Goal: Information Seeking & Learning: Check status

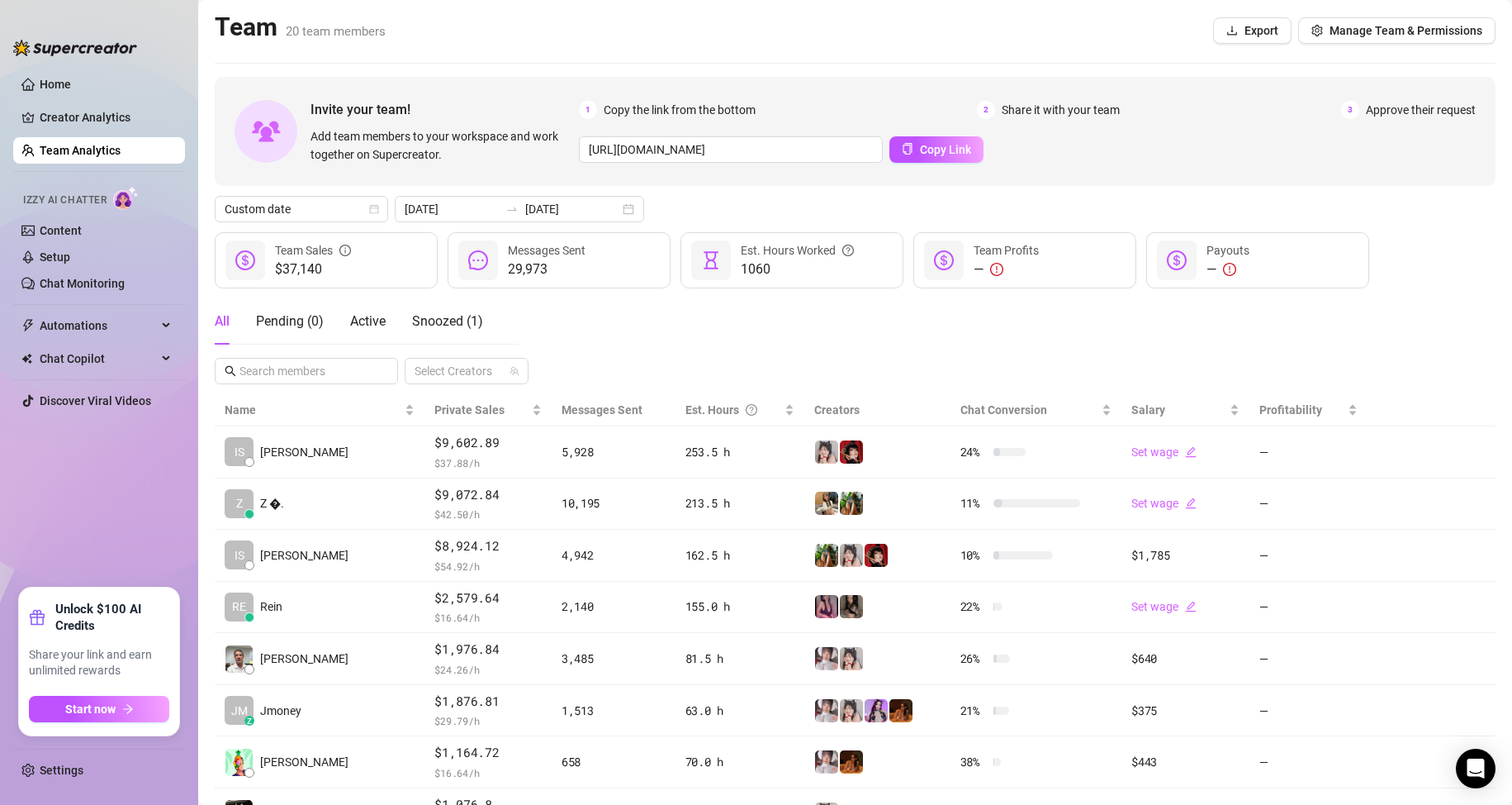
scroll to position [166, 0]
click at [369, 208] on icon "calendar" at bounding box center [373, 209] width 10 height 10
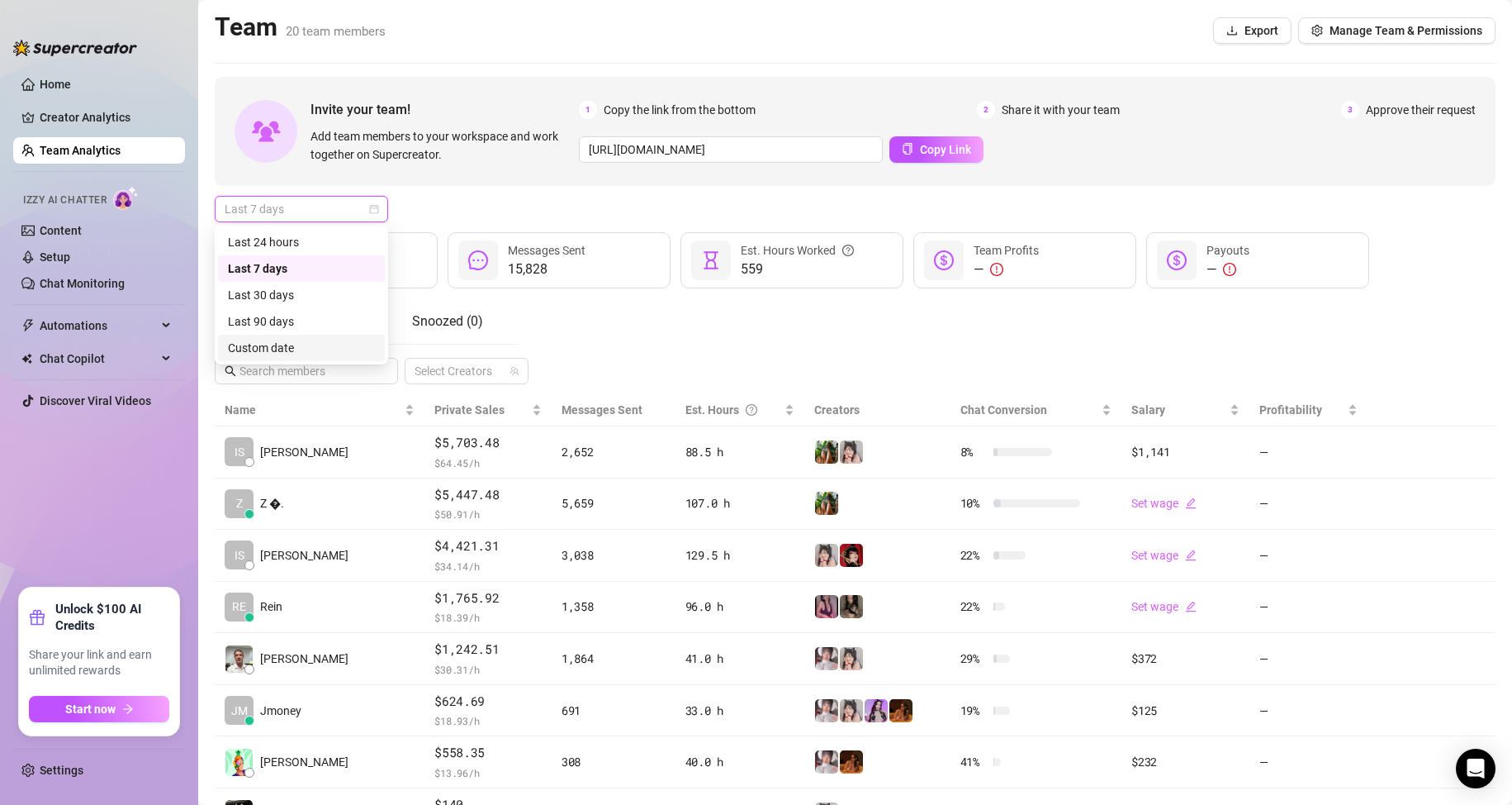
click at [317, 336] on div "Custom date" at bounding box center [301, 347] width 167 height 26
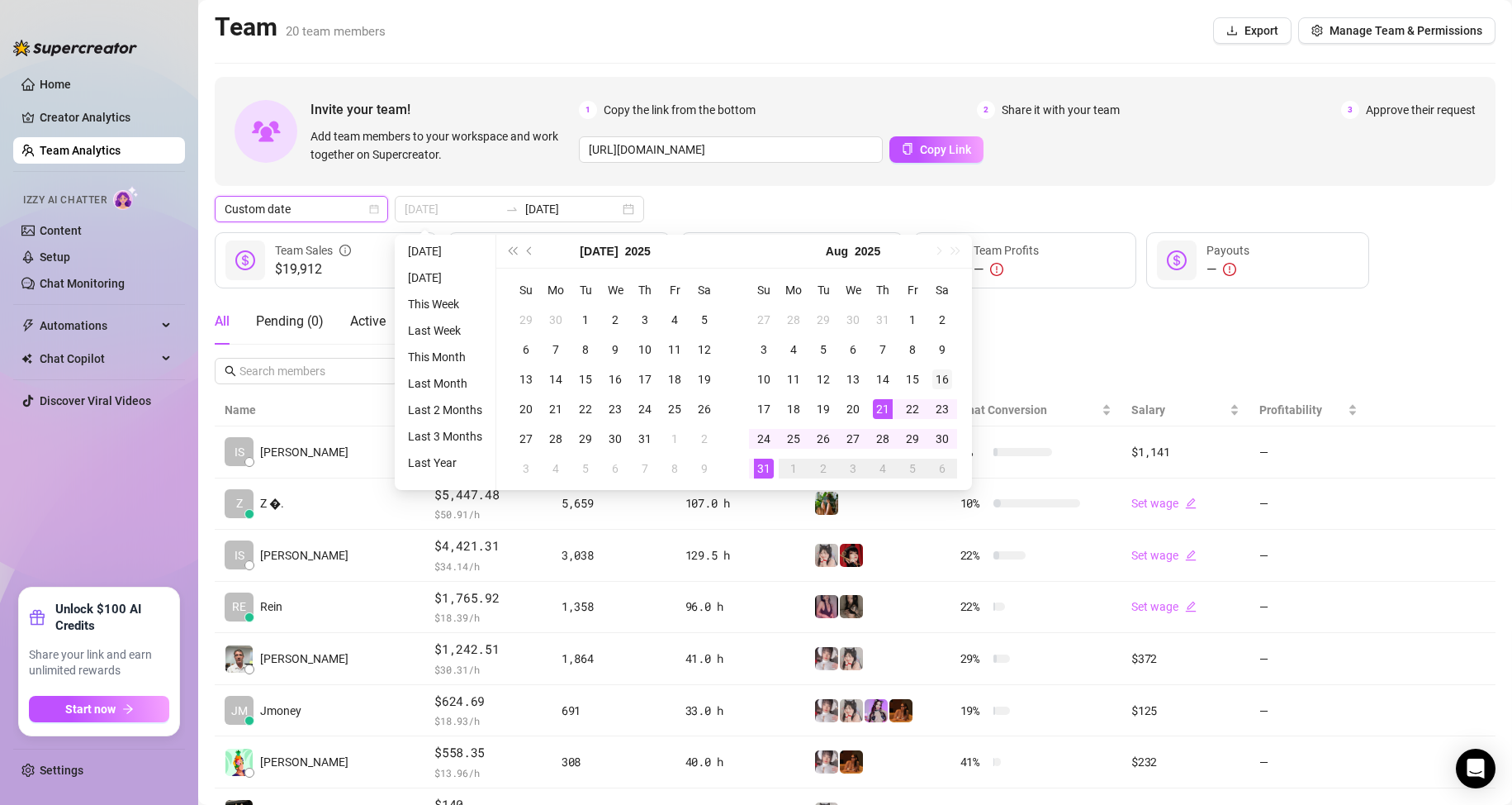
type input "[DATE]"
click at [945, 374] on div "16" at bounding box center [941, 378] width 20 height 20
type input "2025-08-31"
click at [761, 470] on div "31" at bounding box center [763, 468] width 20 height 20
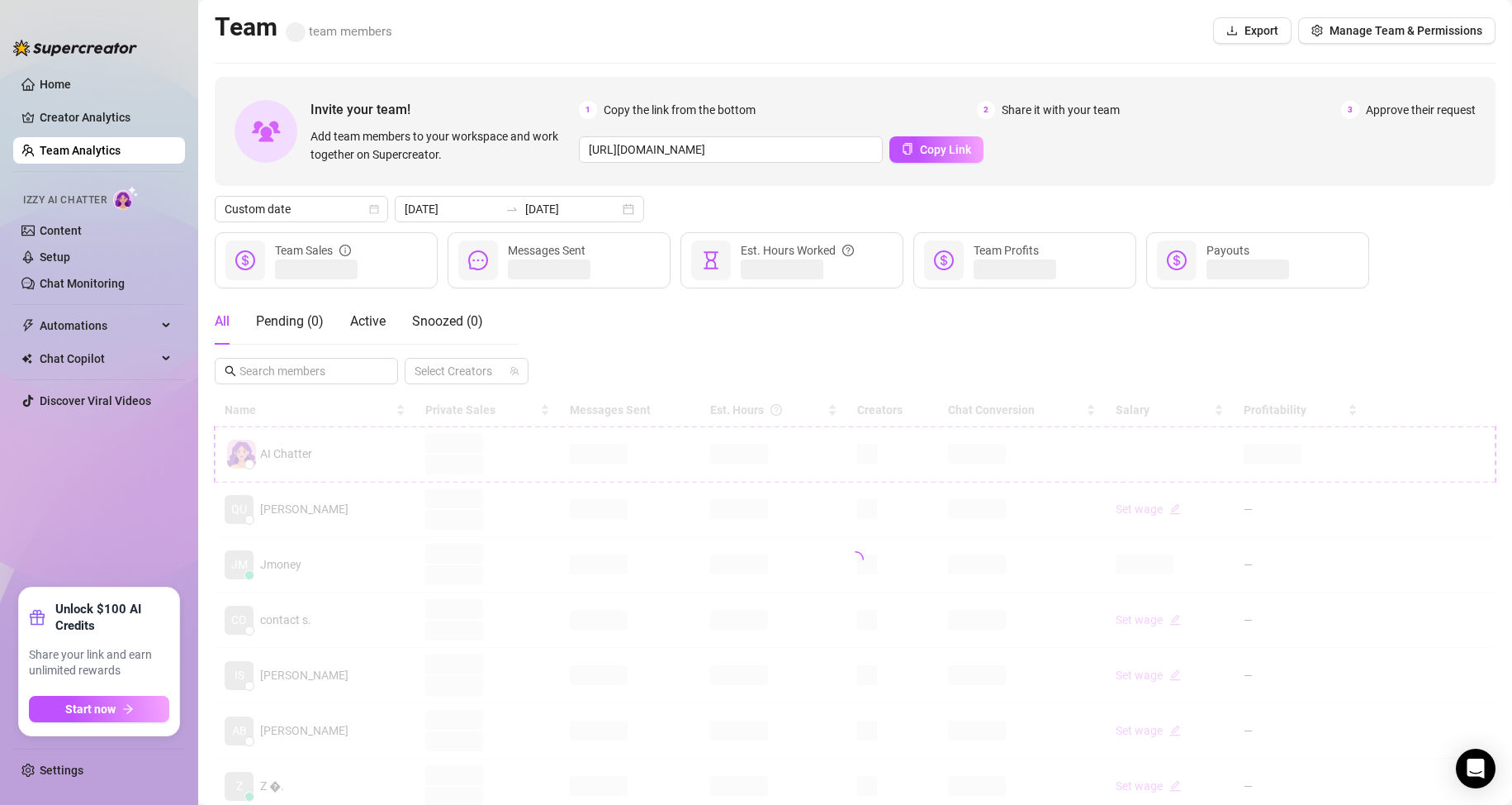
click at [1155, 316] on div "All Pending ( 0 ) Active Snoozed ( 0 ) Select Creators" at bounding box center [854, 342] width 1281 height 86
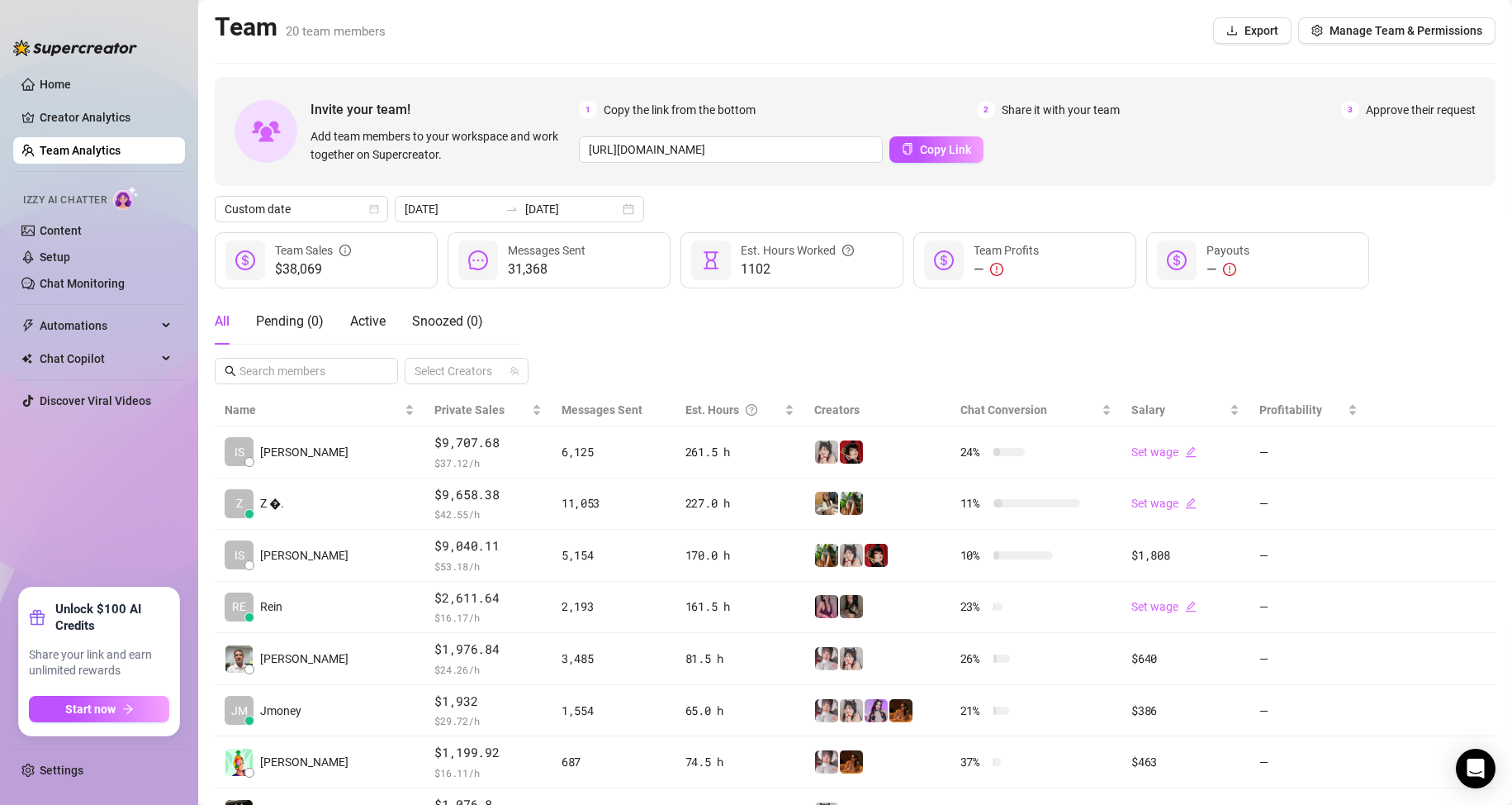
scroll to position [82, 0]
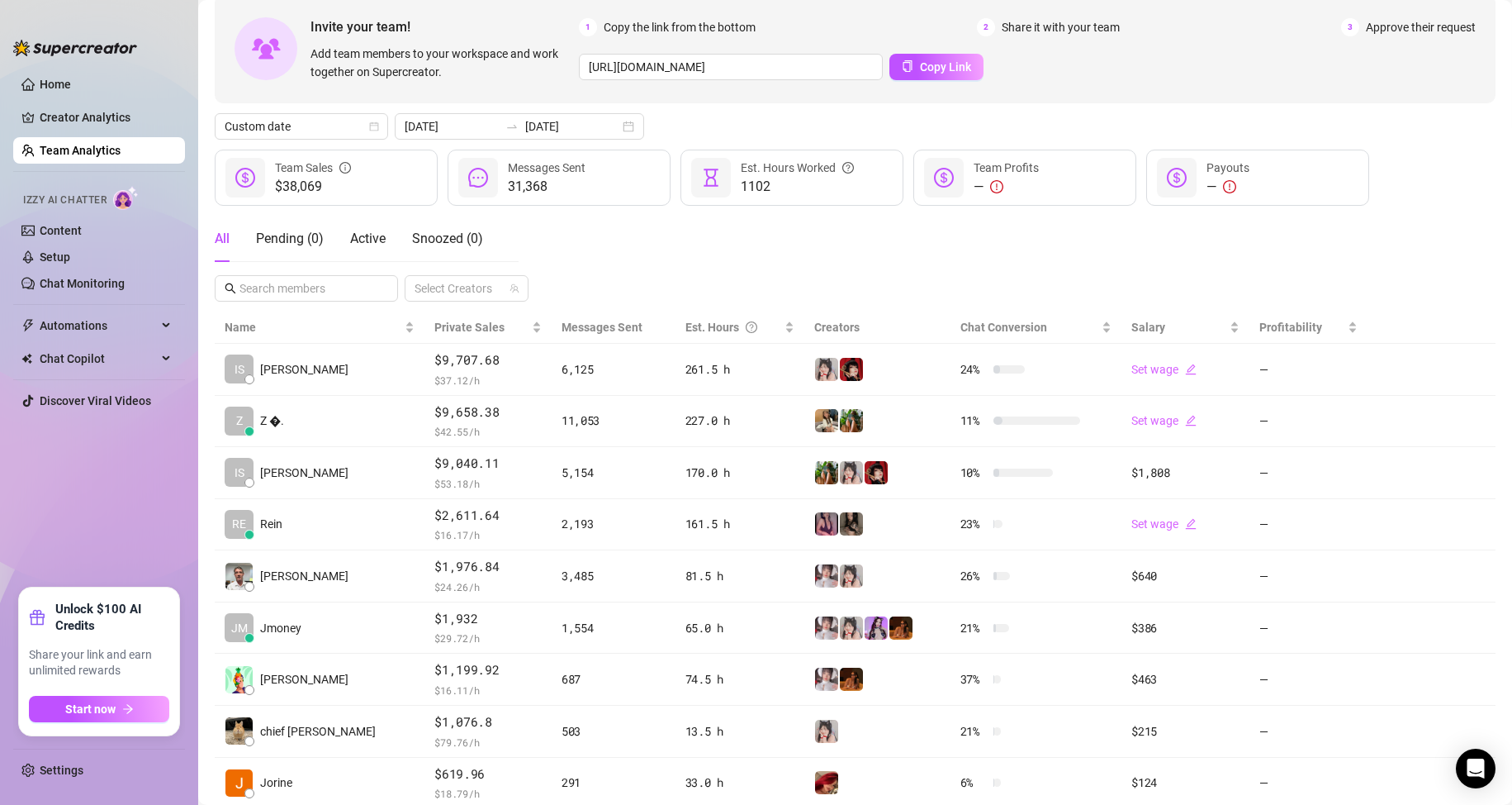
click at [96, 505] on ul "Home Creator Analytics Team Analytics Izzy AI Chatter Content Setup Chat Monito…" at bounding box center [99, 323] width 172 height 517
drag, startPoint x: 113, startPoint y: 528, endPoint x: 71, endPoint y: 326, distance: 206.3
click at [114, 524] on ul "Home Creator Analytics Team Analytics Izzy AI Chatter Content Setup Chat Monito…" at bounding box center [99, 323] width 172 height 517
drag, startPoint x: 1258, startPoint y: 79, endPoint x: 1297, endPoint y: 51, distance: 48.0
click at [1260, 79] on div "https://console.supercreator.app/invite?code=C6mRLkY924O3C7s7hG8EAurbFNb2&works…" at bounding box center [1027, 66] width 896 height 26
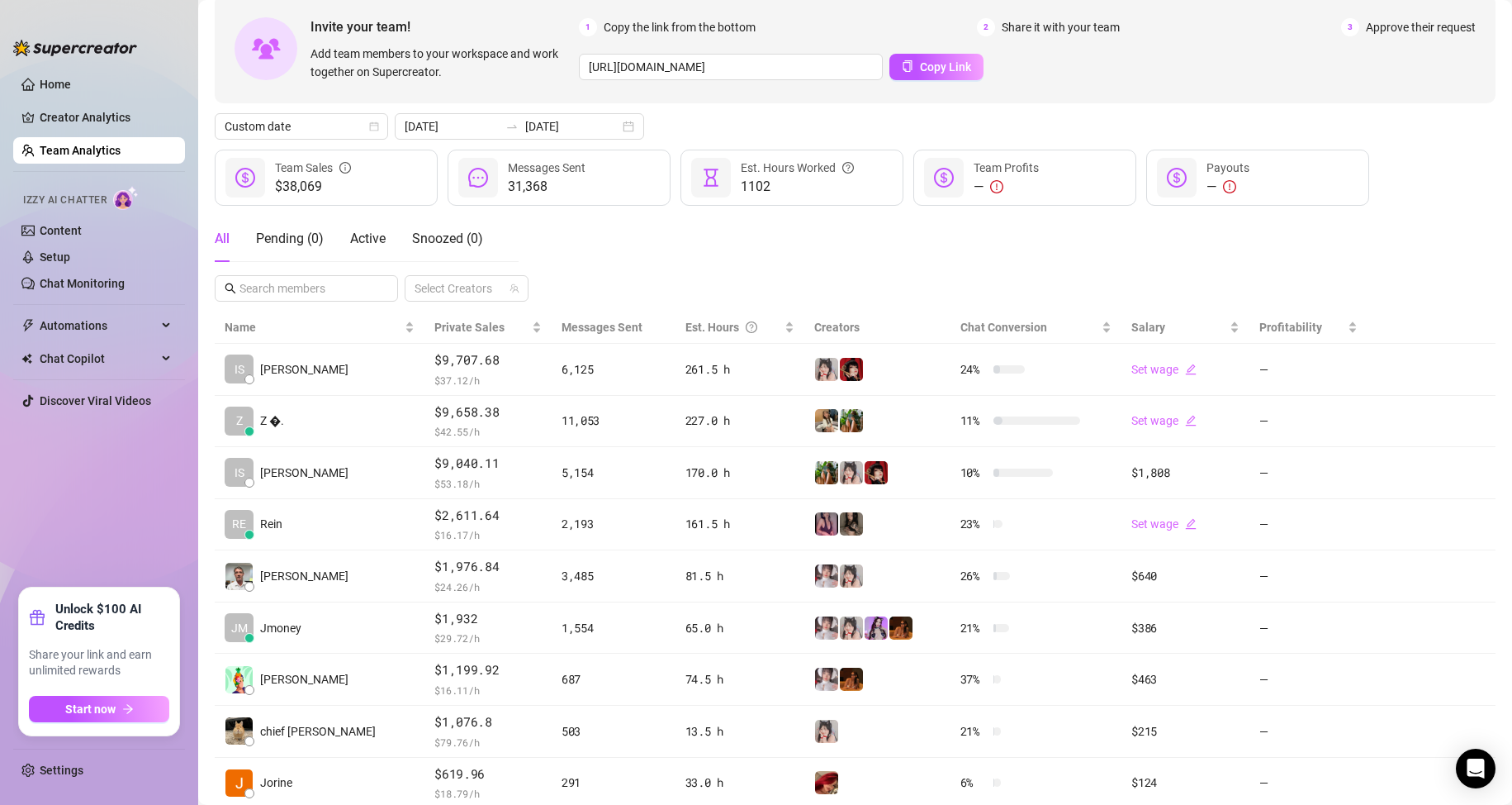
click at [163, 516] on ul "Home Creator Analytics Team Analytics Izzy AI Chatter Content Setup Chat Monito…" at bounding box center [99, 323] width 172 height 517
